Goal: Task Accomplishment & Management: Manage account settings

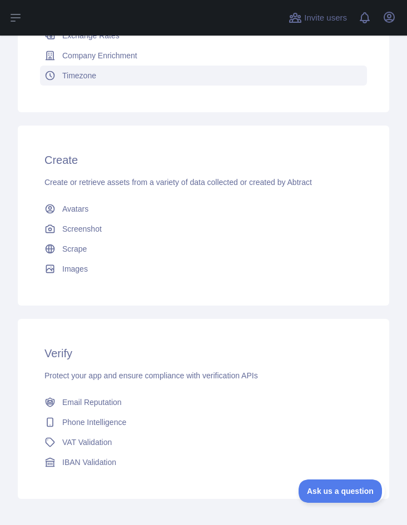
scroll to position [352, 0]
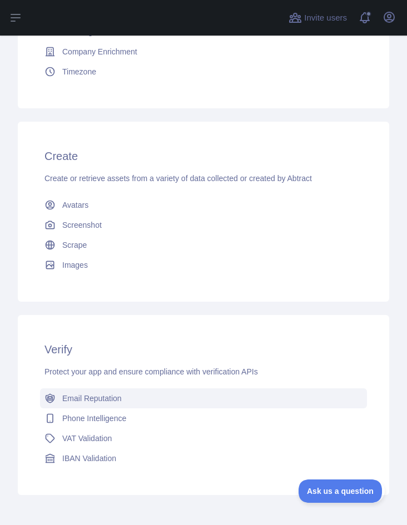
click at [146, 402] on link "Email Reputation" at bounding box center [203, 398] width 327 height 20
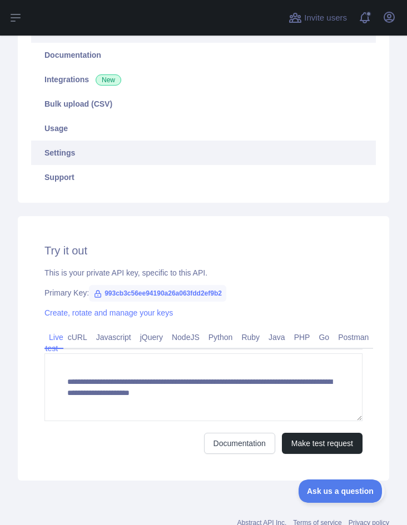
scroll to position [175, 0]
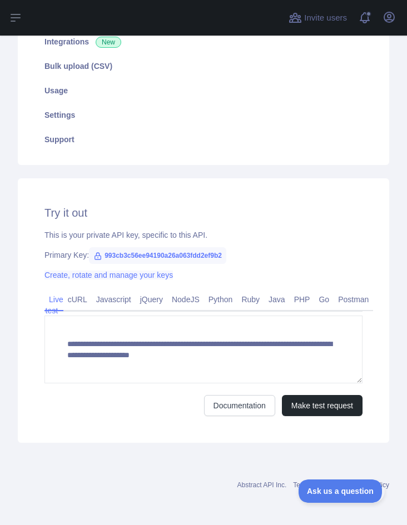
click at [132, 277] on link "Create, rotate and manage your keys" at bounding box center [108, 275] width 128 height 9
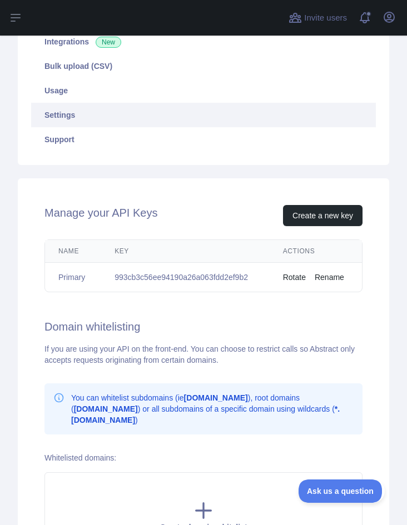
click at [292, 277] on button "Rotate" at bounding box center [294, 277] width 23 height 11
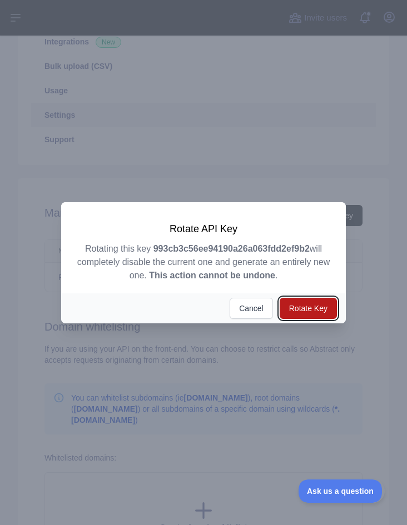
click at [296, 310] on button "Rotate Key" at bounding box center [307, 308] width 57 height 21
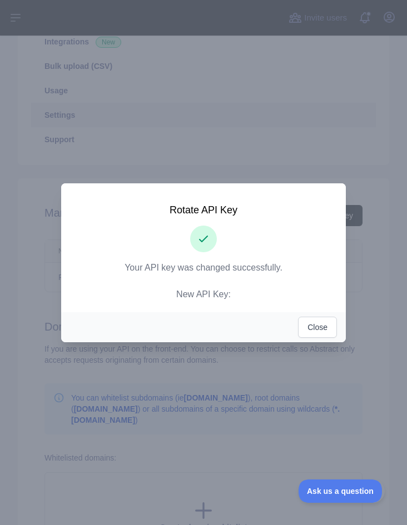
click at [250, 296] on p "Your API key was changed successfully. New API Key:" at bounding box center [203, 281] width 258 height 40
click at [251, 294] on strong "20d15dcd52e14f7b822c7ed69a805233" at bounding box center [231, 293] width 159 height 9
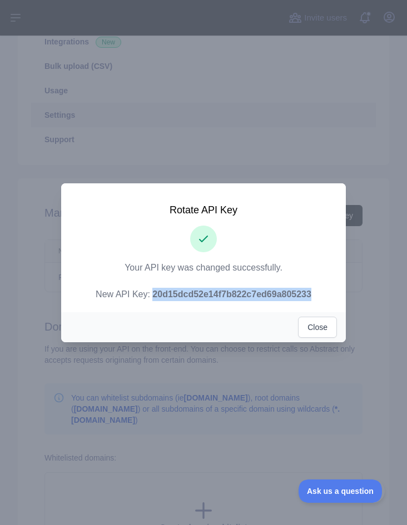
copy strong "20d15dcd52e14f7b822c7ed69a805233"
click at [248, 296] on strong "20d15dcd52e14f7b822c7ed69a805233" at bounding box center [231, 293] width 159 height 9
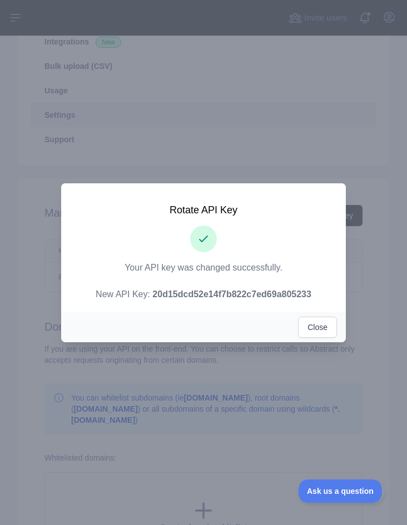
click at [248, 296] on strong "20d15dcd52e14f7b822c7ed69a805233" at bounding box center [231, 293] width 159 height 9
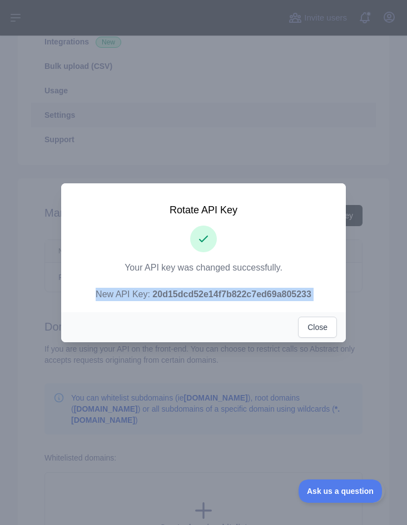
click at [248, 296] on strong "20d15dcd52e14f7b822c7ed69a805233" at bounding box center [231, 293] width 159 height 9
click at [248, 297] on strong "20d15dcd52e14f7b822c7ed69a805233" at bounding box center [231, 293] width 159 height 9
click at [314, 330] on button "Close" at bounding box center [317, 327] width 39 height 21
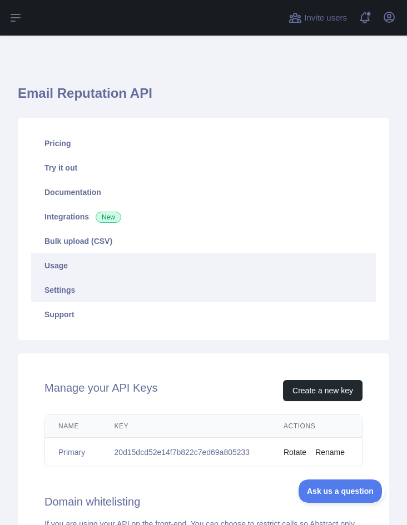
click at [166, 263] on link "Usage" at bounding box center [203, 265] width 344 height 24
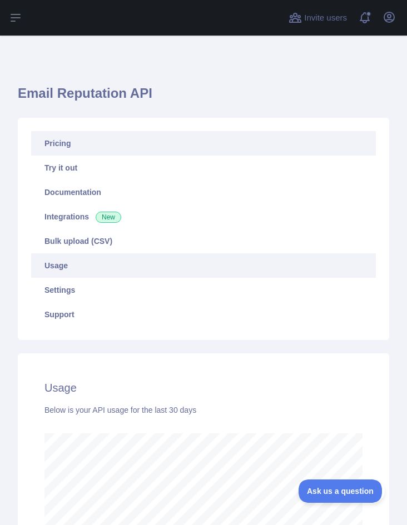
click at [141, 145] on link "Pricing" at bounding box center [203, 143] width 344 height 24
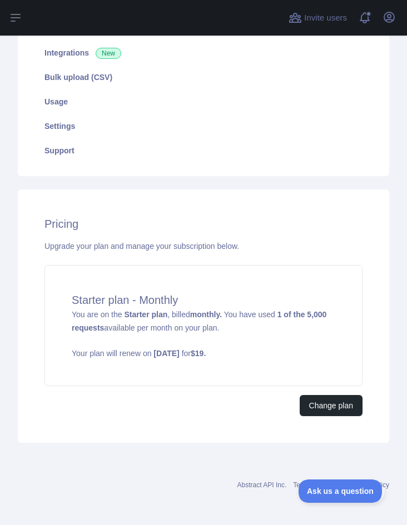
scroll to position [163, 0]
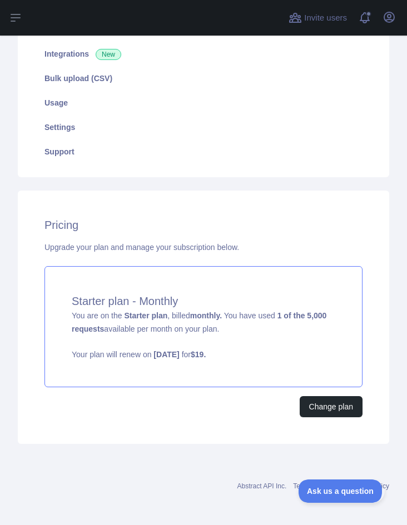
click at [154, 372] on div "Starter plan - Monthly You are on the Starter plan , billed monthly. You have u…" at bounding box center [203, 326] width 318 height 121
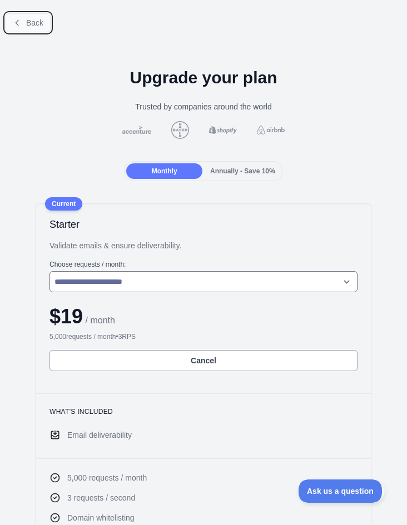
click at [32, 26] on span "Back" at bounding box center [34, 22] width 17 height 9
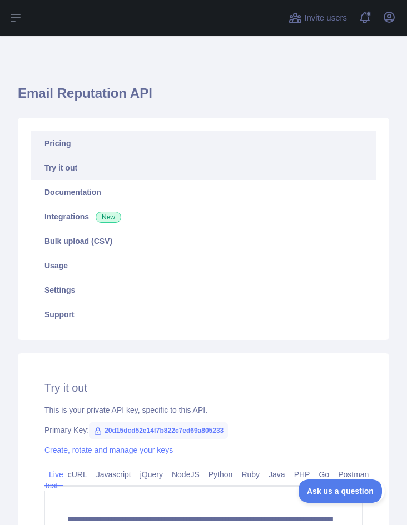
click at [78, 151] on link "Pricing" at bounding box center [203, 143] width 344 height 24
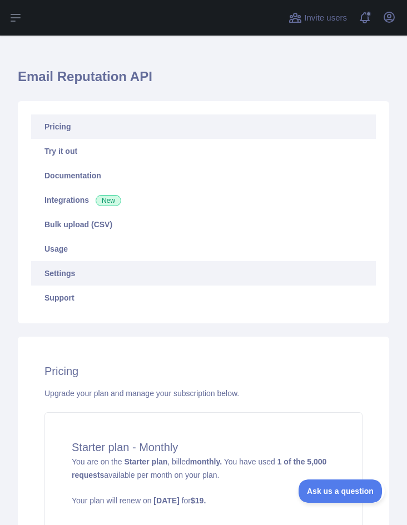
scroll to position [21, 0]
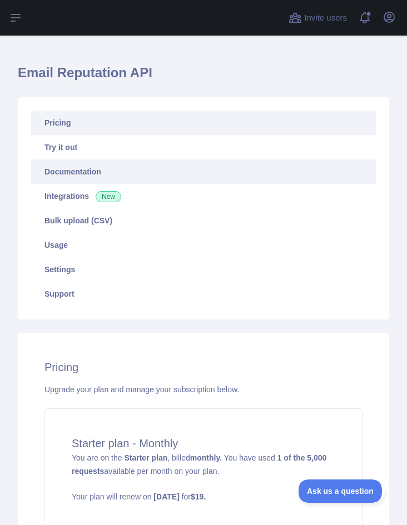
click at [94, 169] on link "Documentation" at bounding box center [203, 171] width 344 height 24
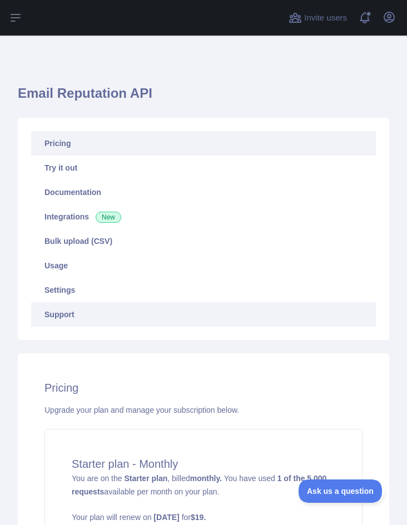
scroll to position [164, 0]
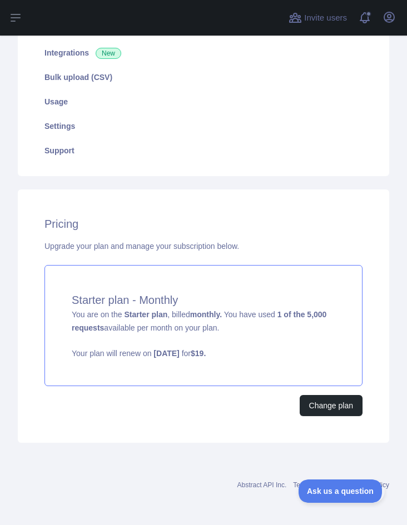
click at [141, 314] on strong "Starter plan" at bounding box center [145, 314] width 43 height 9
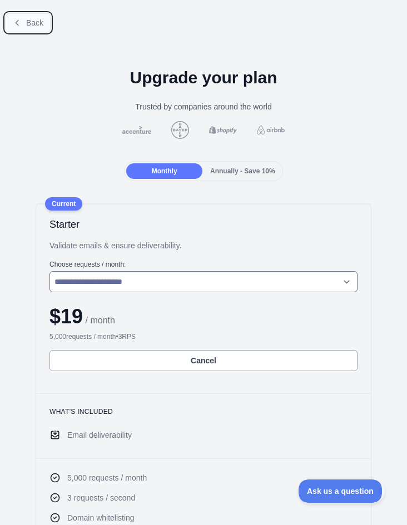
click at [29, 23] on span "Back" at bounding box center [34, 22] width 17 height 9
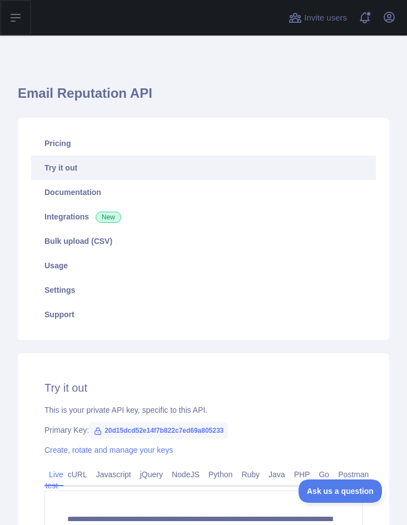
click at [19, 23] on icon at bounding box center [15, 17] width 13 height 13
